Goal: Navigation & Orientation: Find specific page/section

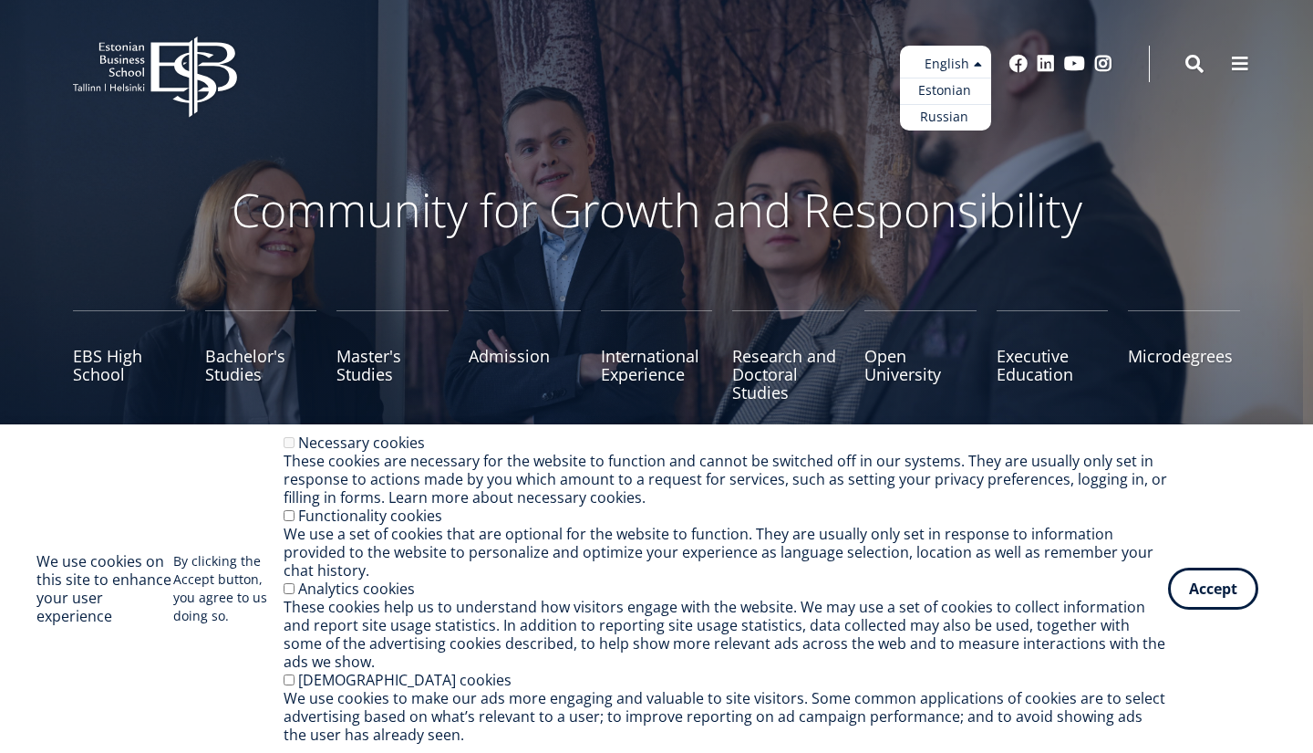
click at [973, 60] on ul "Estonian English Russian" at bounding box center [945, 88] width 91 height 85
click at [954, 88] on link "Estonian" at bounding box center [945, 91] width 91 height 26
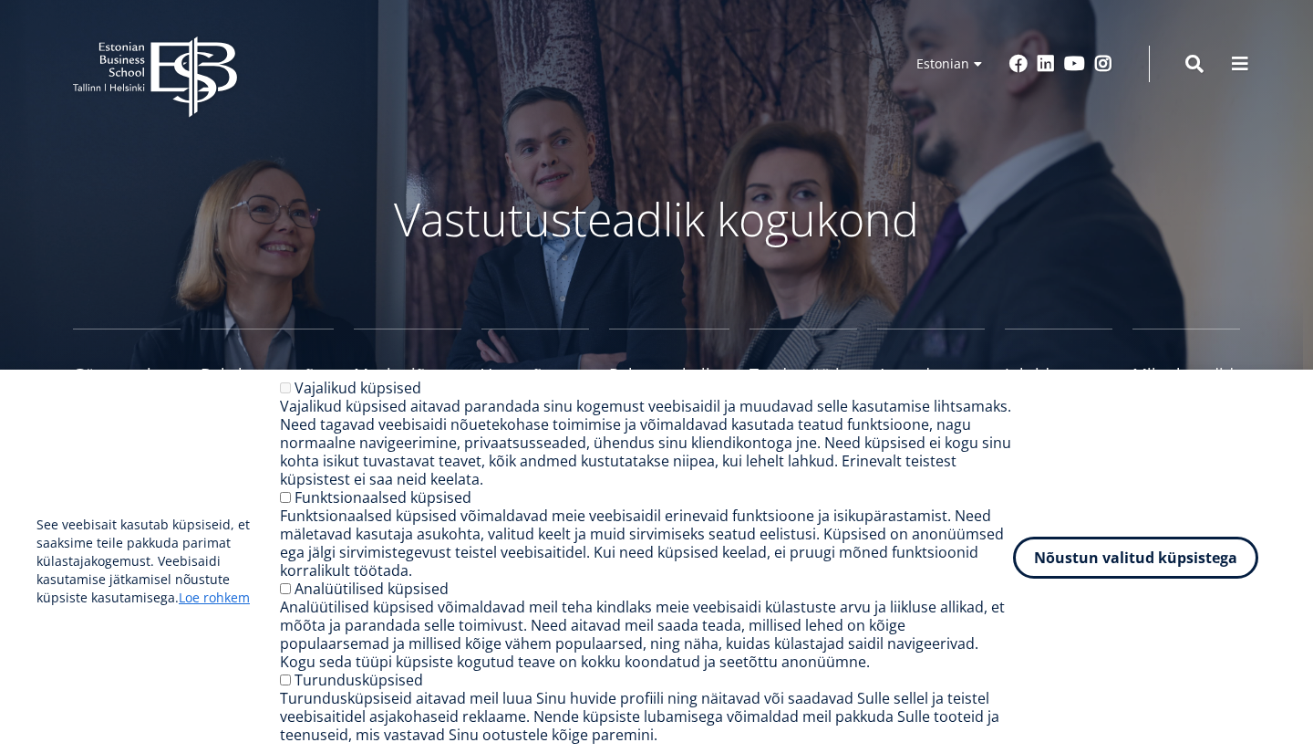
click at [1089, 563] on button "Nõustun valitud küpsistega" at bounding box center [1135, 557] width 245 height 42
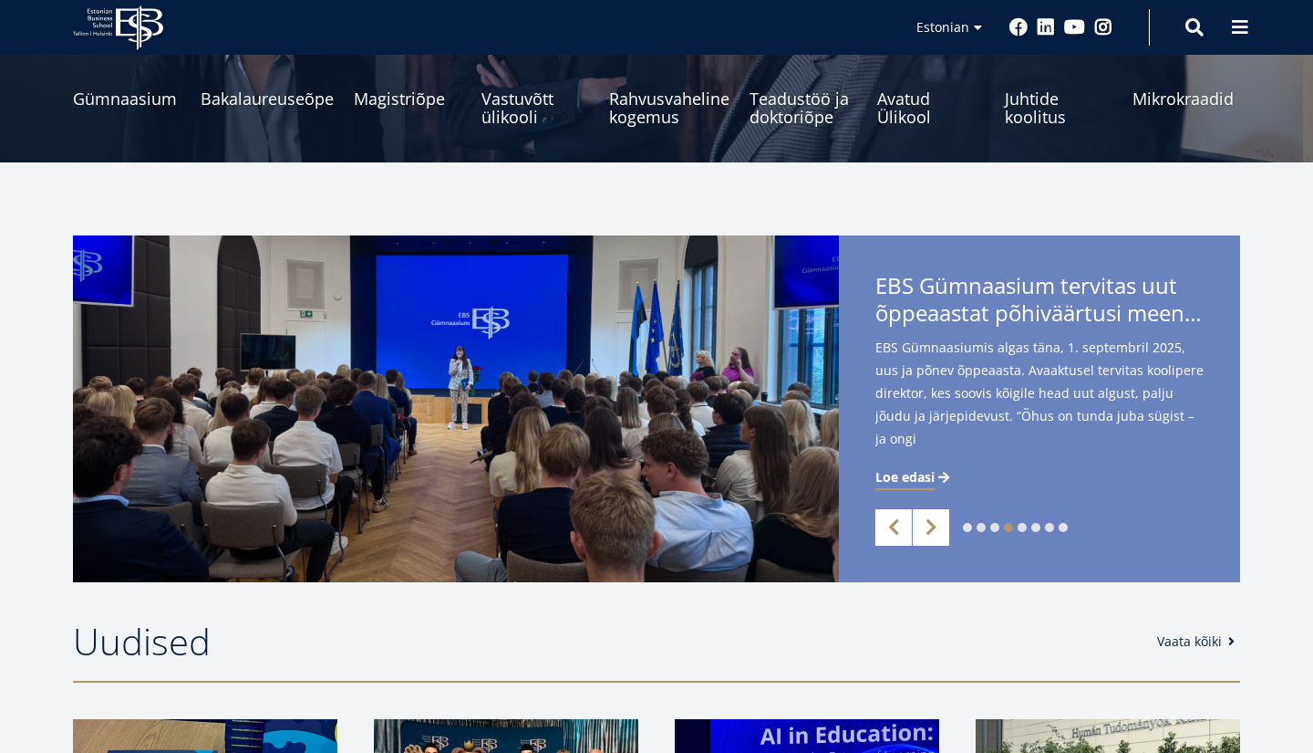
scroll to position [273, 0]
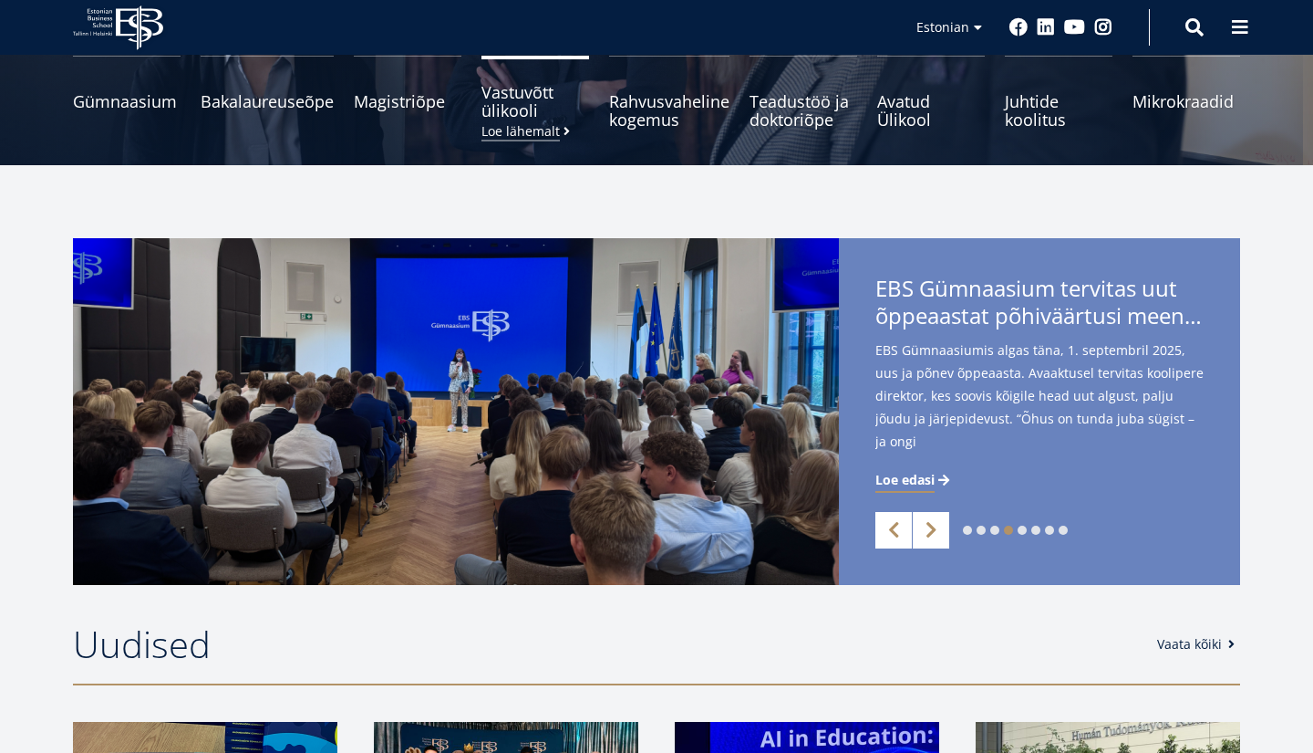
click at [533, 97] on span "Vastuvõtt ülikooli [PERSON_NAME] lähemalt" at bounding box center [536, 101] width 108 height 36
click at [808, 109] on span "Teadustöö ja doktoriõpe Tutvu" at bounding box center [804, 101] width 108 height 36
